Goal: Use online tool/utility: Utilize a website feature to perform a specific function

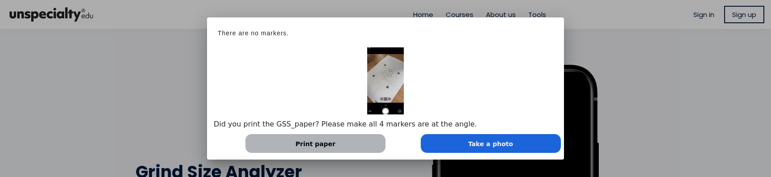
scroll to position [645, 357]
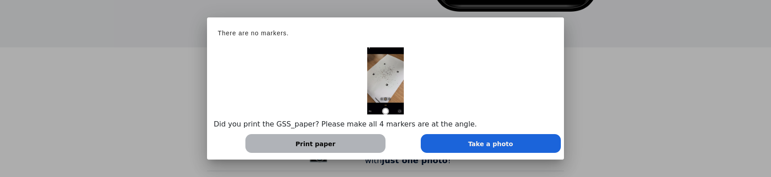
click at [641, 118] on div at bounding box center [385, 88] width 771 height 177
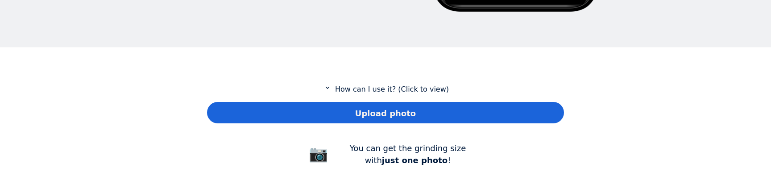
click at [403, 114] on span "Upload photo" at bounding box center [385, 113] width 61 height 12
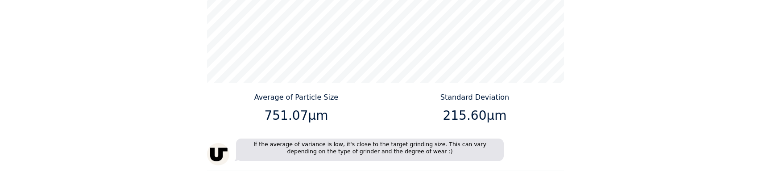
scroll to position [910, 0]
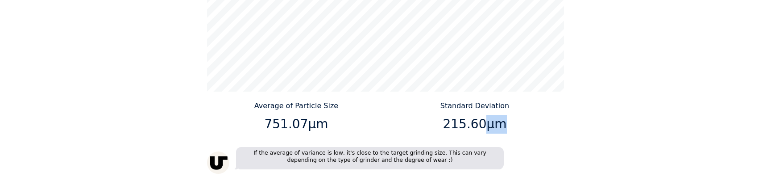
drag, startPoint x: 484, startPoint y: 127, endPoint x: 501, endPoint y: 127, distance: 16.1
click at [501, 127] on p "215.60μm" at bounding box center [475, 124] width 172 height 19
copy p "μm"
click at [314, 122] on p "751.07μm" at bounding box center [297, 124] width 172 height 19
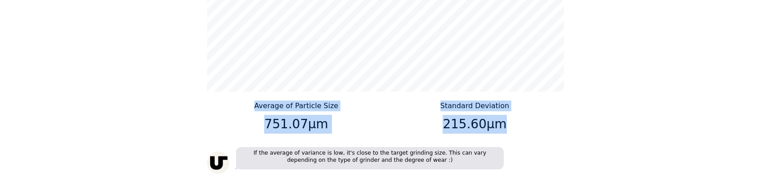
drag, startPoint x: 256, startPoint y: 105, endPoint x: 503, endPoint y: 128, distance: 247.7
click at [503, 128] on div "Average of Particle Size 751.07μm Standard Deviation 215.60μm" at bounding box center [385, 118] width 357 height 37
copy div "Average of Particle Size 751.07μm Standard Deviation 215.60μm"
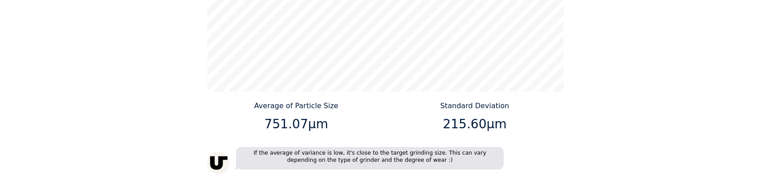
click at [529, 125] on p "215.60μm" at bounding box center [475, 124] width 172 height 19
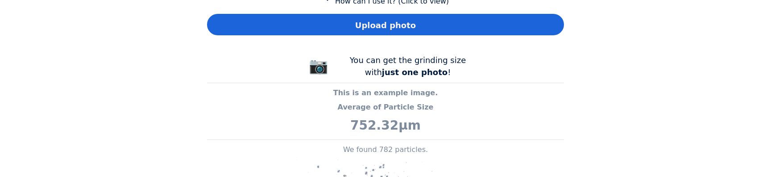
scroll to position [392, 0]
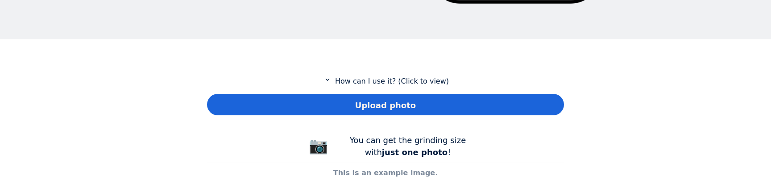
click at [388, 101] on span "Upload photo" at bounding box center [385, 105] width 61 height 12
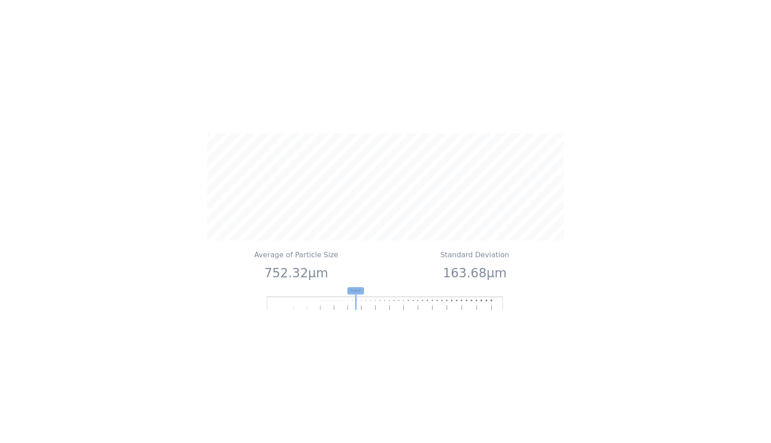
scroll to position [815, 0]
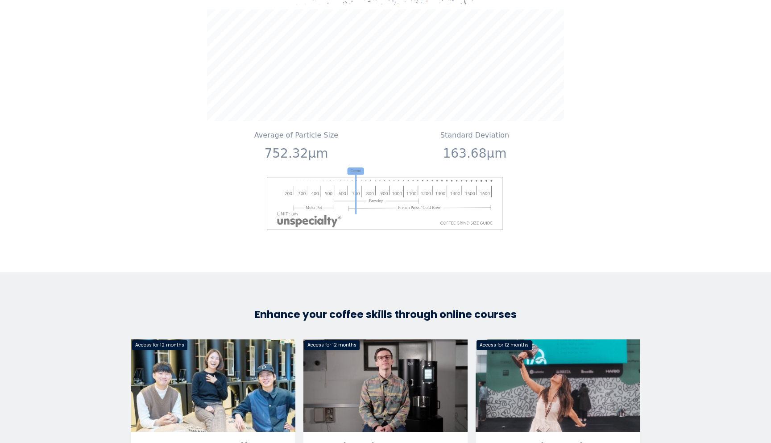
click at [293, 151] on p "752.32μm" at bounding box center [297, 153] width 172 height 19
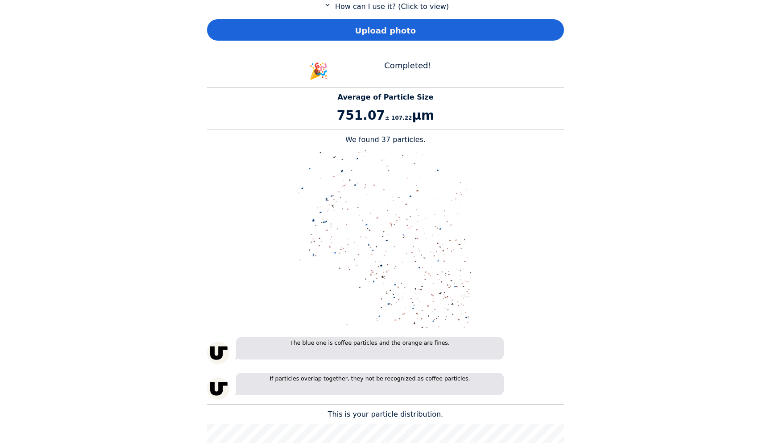
scroll to position [342, 0]
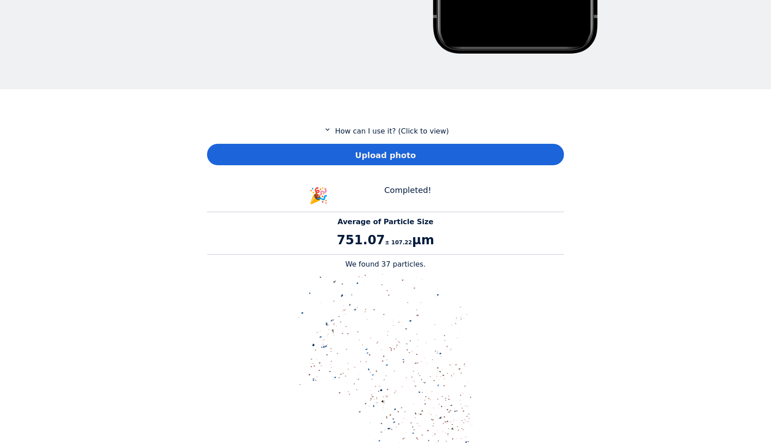
click at [377, 155] on span "Upload photo" at bounding box center [385, 155] width 61 height 12
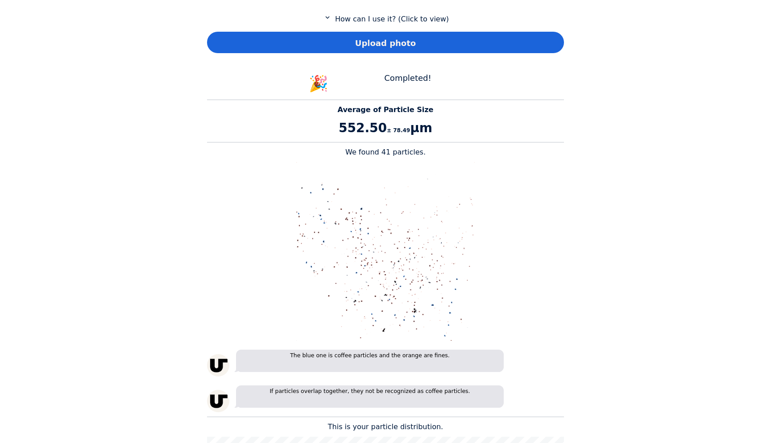
drag, startPoint x: 338, startPoint y: 127, endPoint x: 454, endPoint y: 127, distance: 116.0
click at [453, 127] on p "552.50 ± 78.49 μm" at bounding box center [385, 128] width 357 height 19
click at [454, 127] on p "552.50 ± 78.49 μm" at bounding box center [385, 128] width 357 height 19
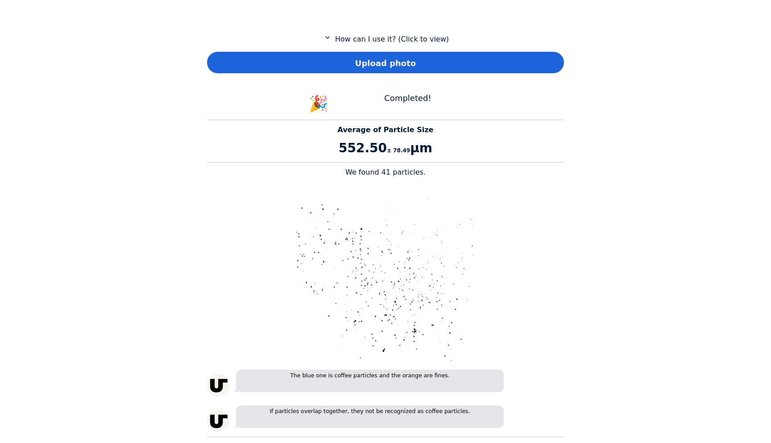
click at [454, 128] on p "Average of Particle Size" at bounding box center [385, 129] width 357 height 11
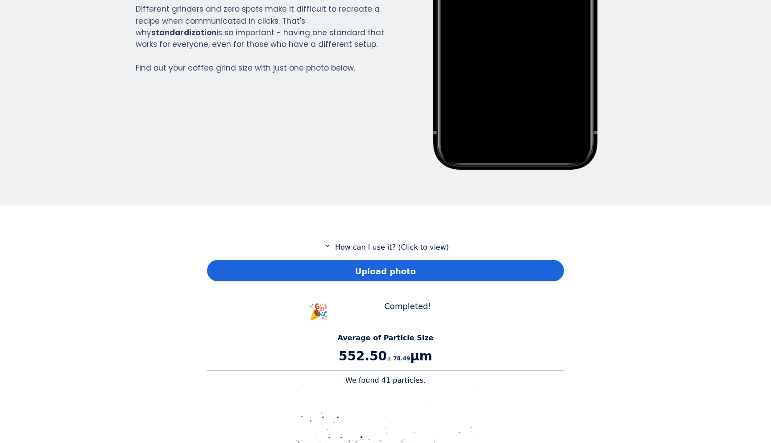
scroll to position [297, 0]
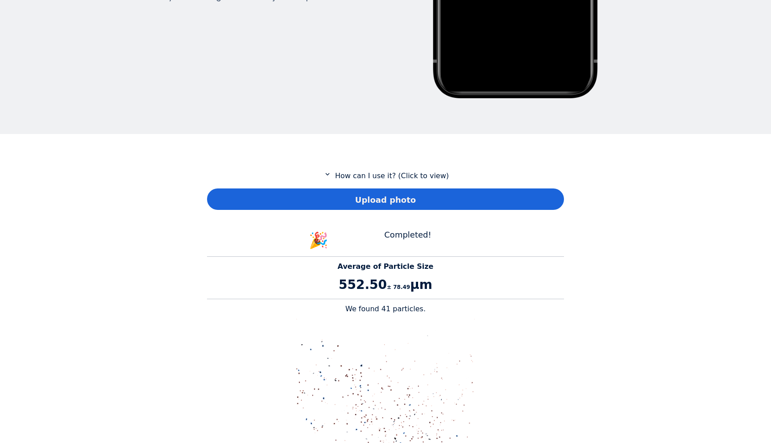
click at [397, 176] on span "Upload photo" at bounding box center [385, 200] width 61 height 12
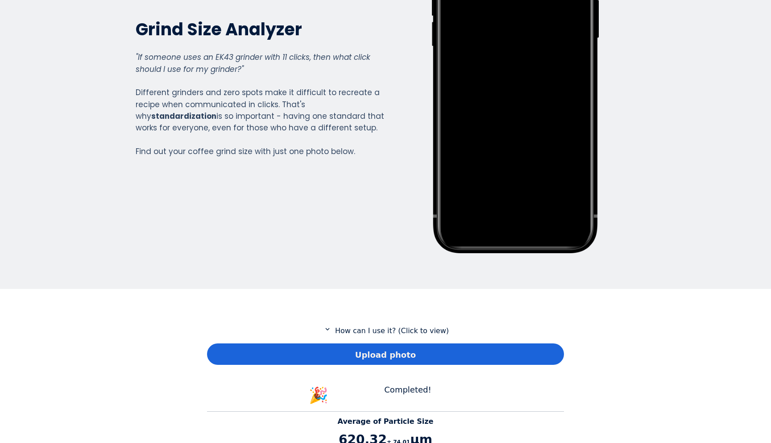
scroll to position [156, 0]
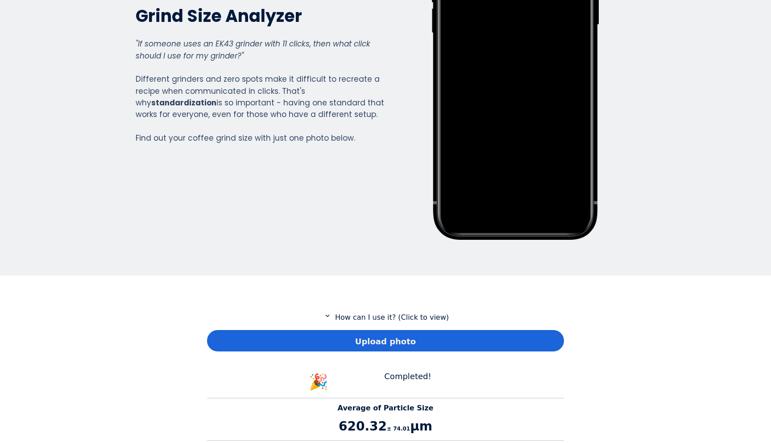
click at [342, 176] on div "Upload photo" at bounding box center [385, 340] width 357 height 21
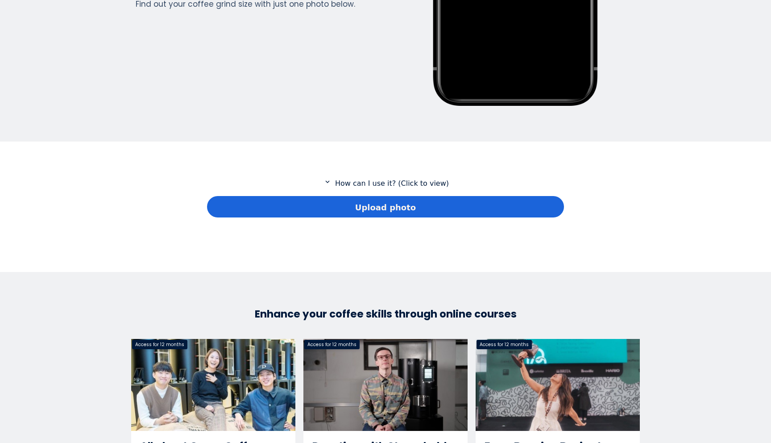
scroll to position [278, 0]
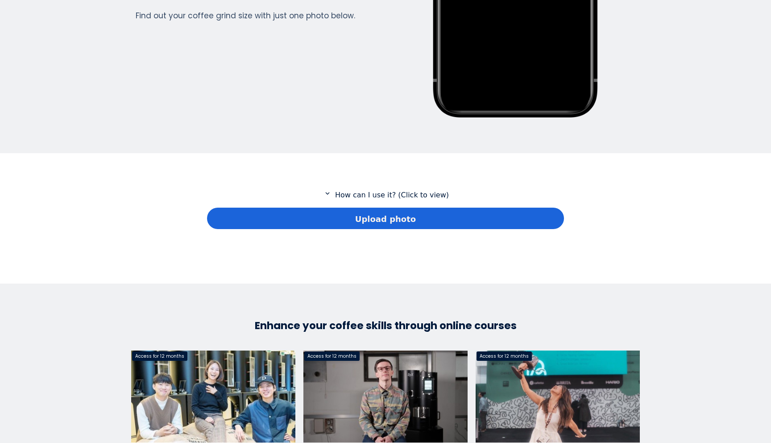
click at [312, 176] on div "Upload photo" at bounding box center [385, 217] width 357 height 21
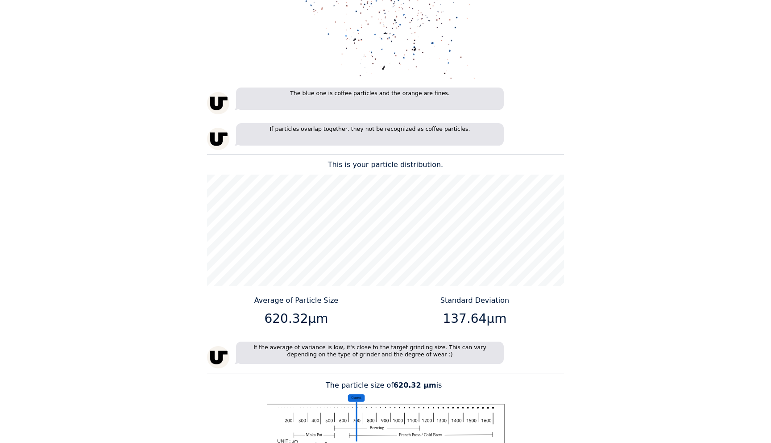
scroll to position [863, 0]
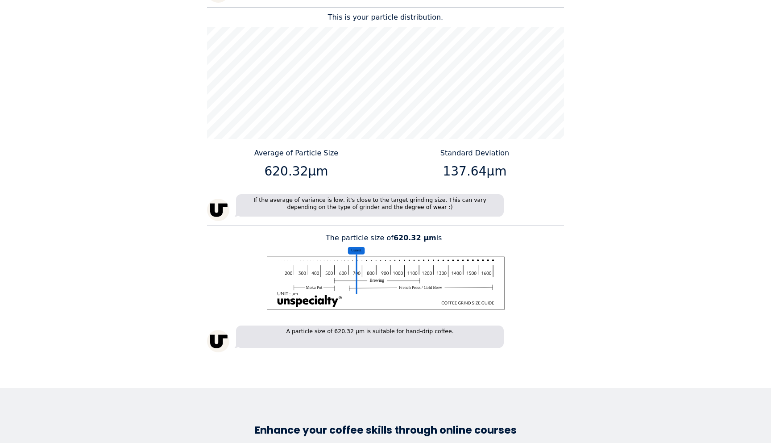
click at [604, 136] on div "Home Courses About us Tools Sign in" at bounding box center [385, 221] width 771 height 443
